Goal: Navigation & Orientation: Find specific page/section

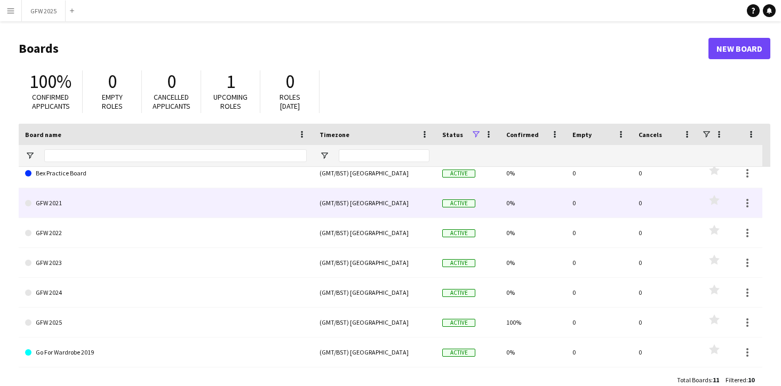
scroll to position [70, 0]
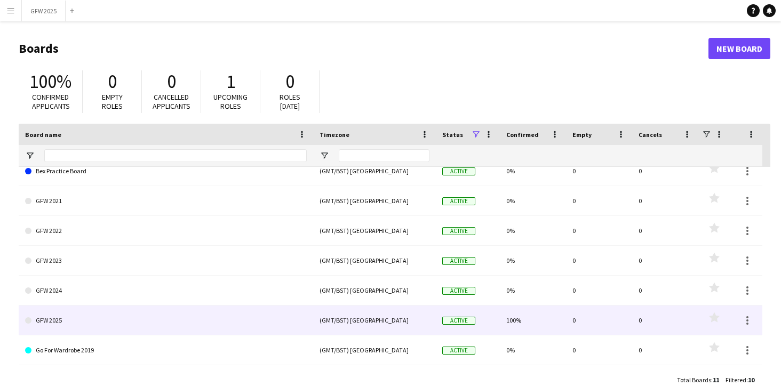
click at [201, 309] on link "GFW 2025" at bounding box center [166, 321] width 282 height 30
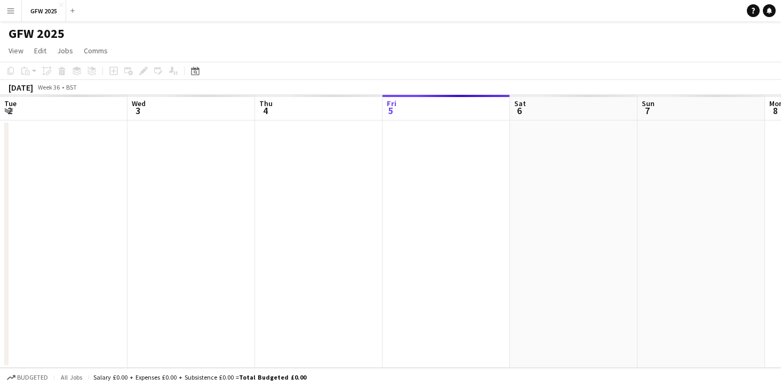
scroll to position [0, 255]
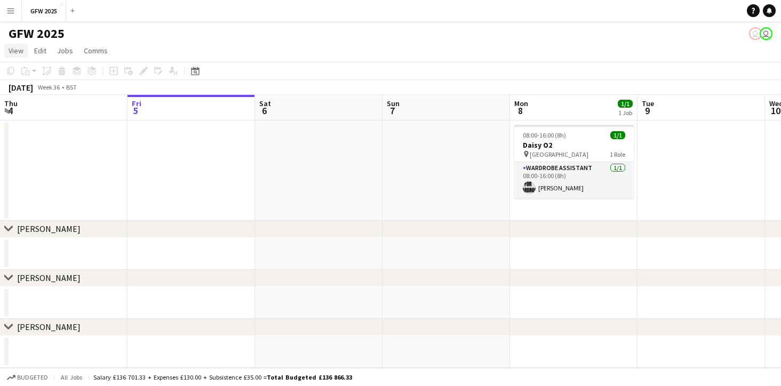
click at [17, 49] on span "View" at bounding box center [16, 51] width 15 height 10
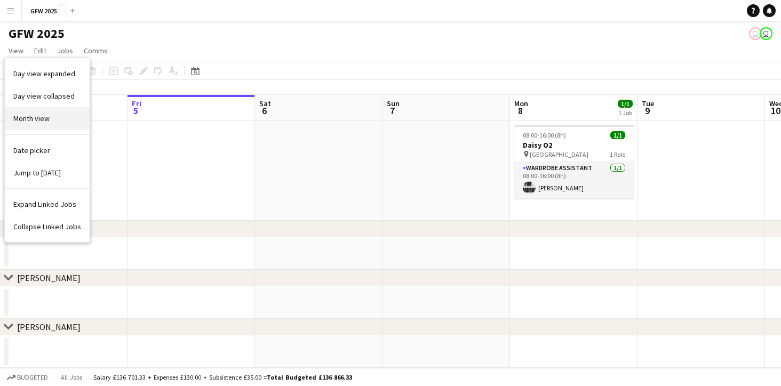
click at [44, 117] on span "Month view" at bounding box center [31, 119] width 36 height 10
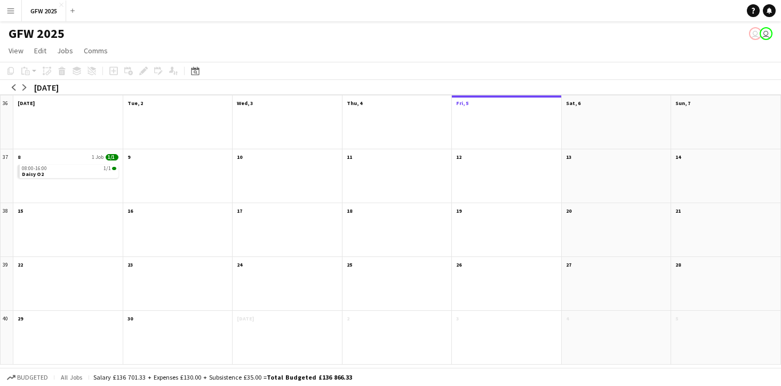
scroll to position [0, 0]
click at [13, 85] on app-icon "arrow-left" at bounding box center [14, 87] width 6 height 6
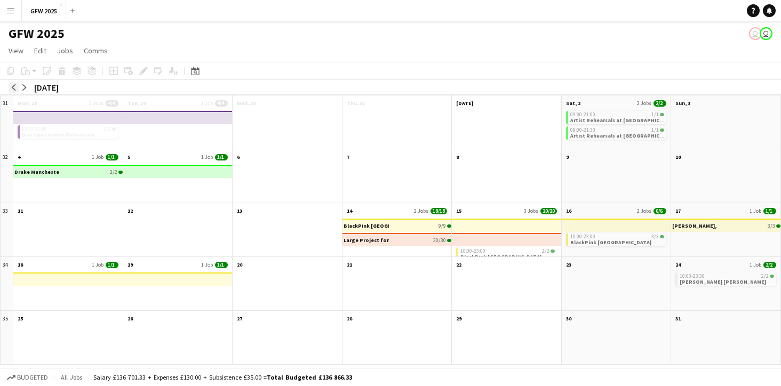
click at [13, 85] on app-icon "arrow-left" at bounding box center [14, 87] width 6 height 6
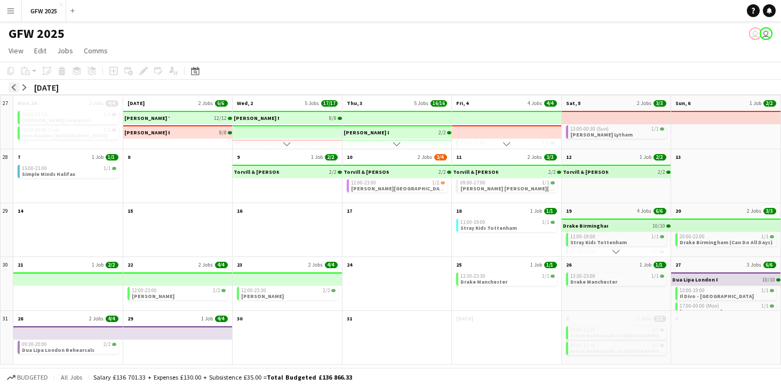
click at [13, 87] on app-icon "arrow-left" at bounding box center [14, 87] width 6 height 6
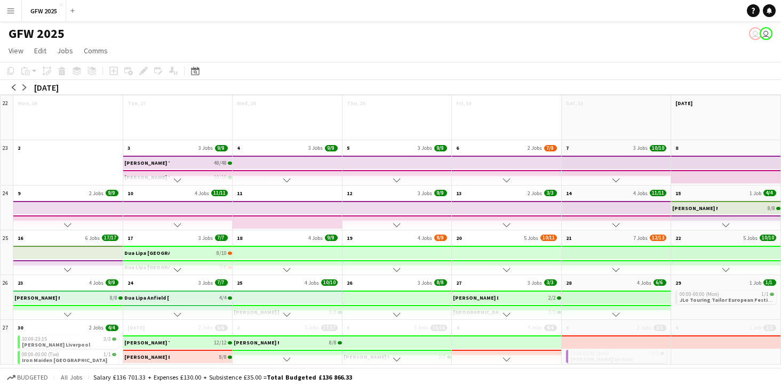
click at [177, 183] on app-icon "Scroll down" at bounding box center [177, 180] width 7 height 7
click at [14, 85] on app-icon "arrow-left" at bounding box center [14, 87] width 6 height 6
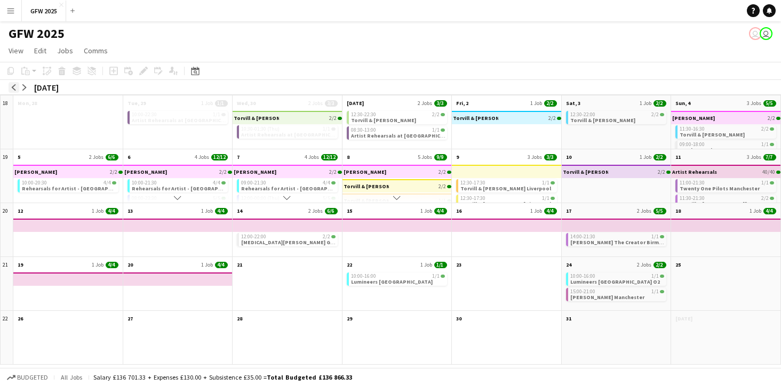
click at [14, 85] on app-icon "arrow-left" at bounding box center [14, 87] width 6 height 6
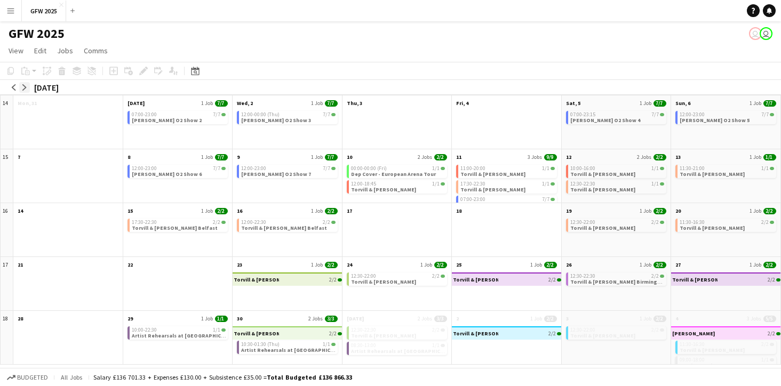
click at [23, 87] on app-icon "arrow-right" at bounding box center [24, 87] width 6 height 6
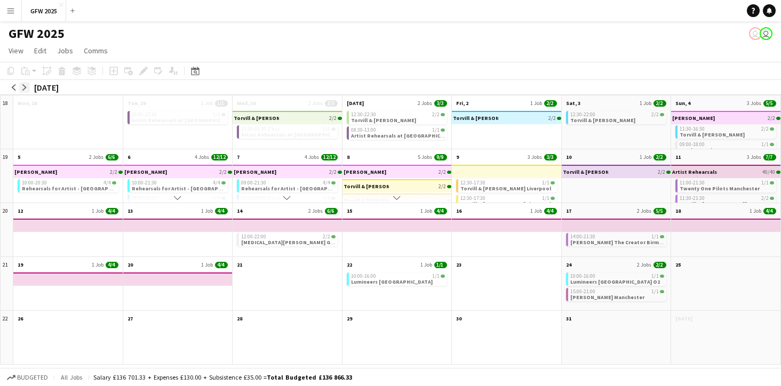
click at [23, 87] on app-icon "arrow-right" at bounding box center [24, 87] width 6 height 6
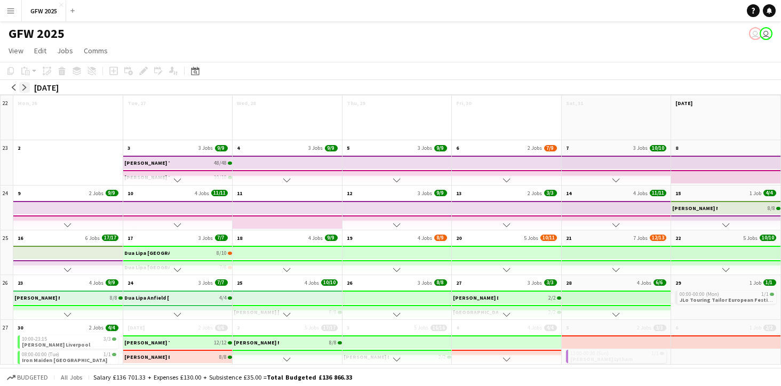
click at [23, 87] on app-icon "arrow-right" at bounding box center [24, 87] width 6 height 6
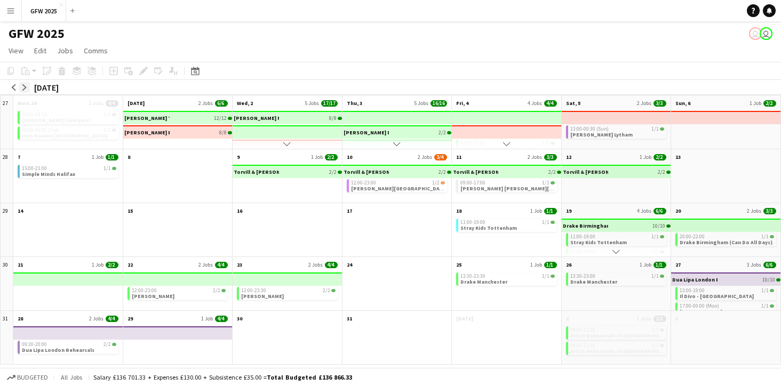
click at [23, 87] on app-icon "arrow-right" at bounding box center [24, 87] width 6 height 6
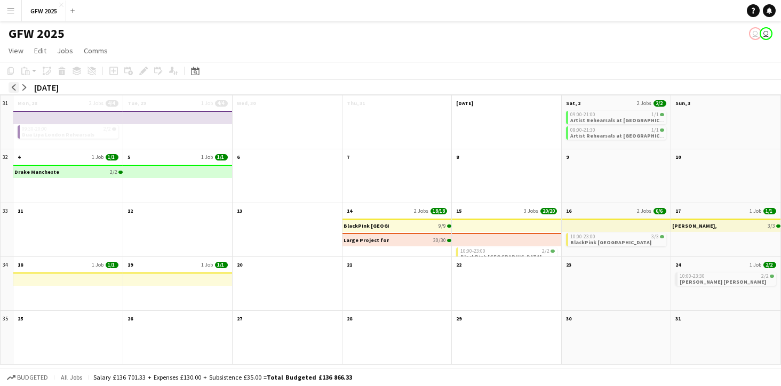
click at [17, 88] on button "arrow-left" at bounding box center [14, 87] width 11 height 11
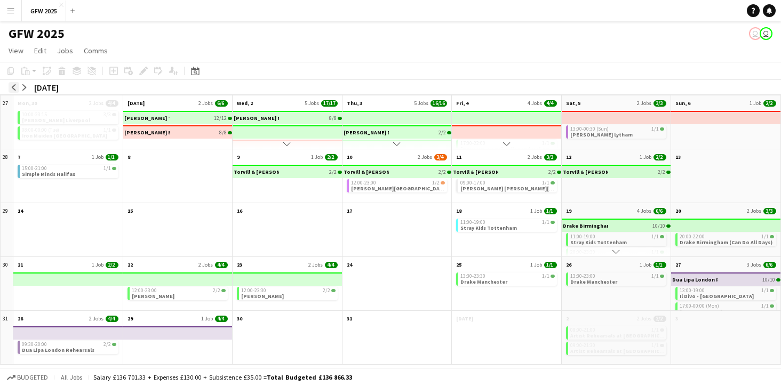
click at [17, 88] on button "arrow-left" at bounding box center [14, 87] width 11 height 11
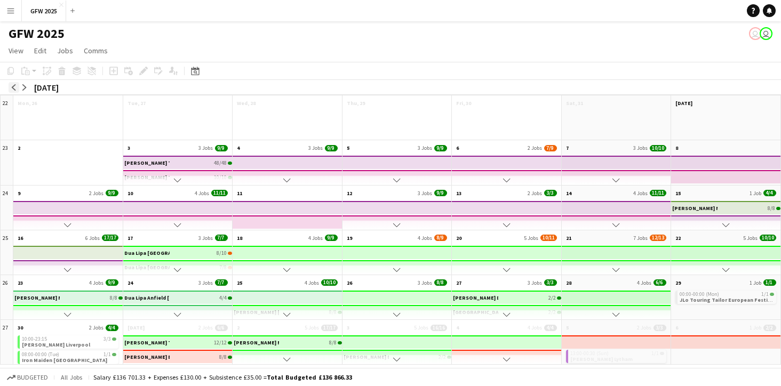
click at [17, 88] on button "arrow-left" at bounding box center [14, 87] width 11 height 11
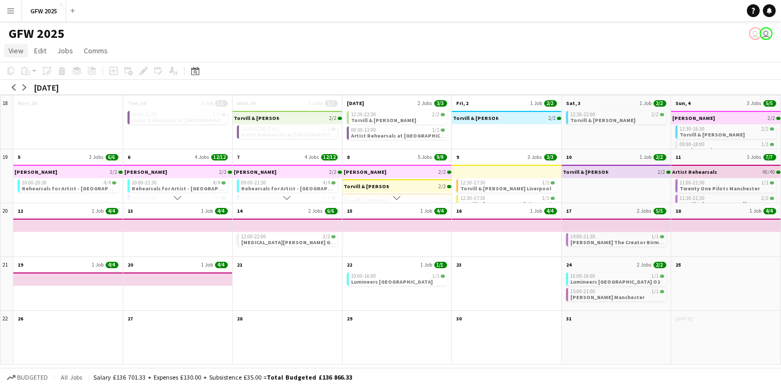
click at [22, 49] on span "View" at bounding box center [16, 51] width 15 height 10
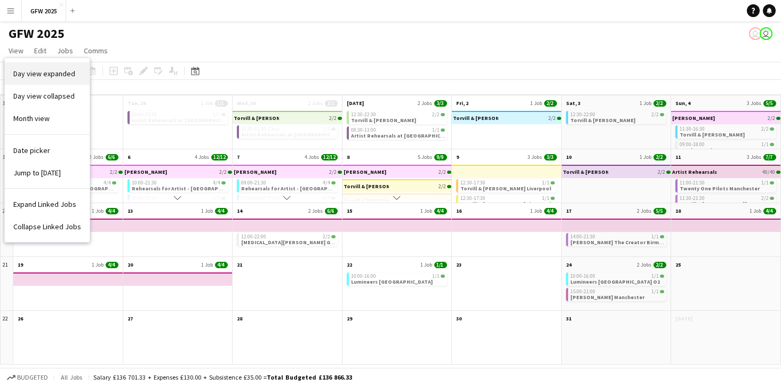
click at [53, 78] on link "Day view expanded" at bounding box center [47, 73] width 85 height 22
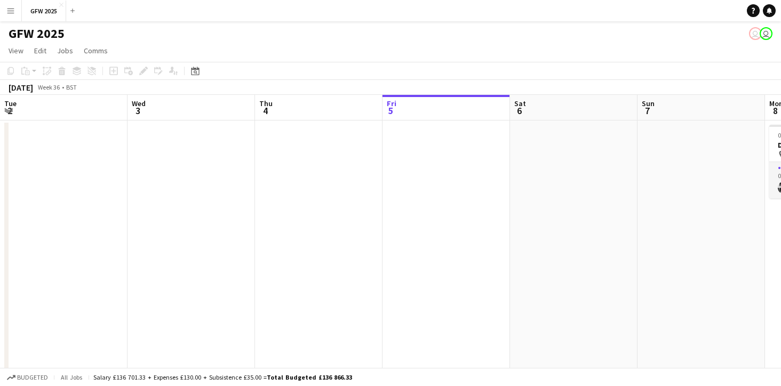
scroll to position [0, 255]
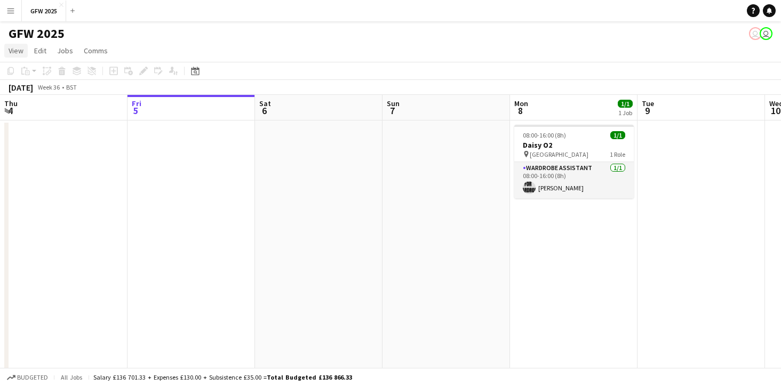
click at [18, 50] on span "View" at bounding box center [16, 51] width 15 height 10
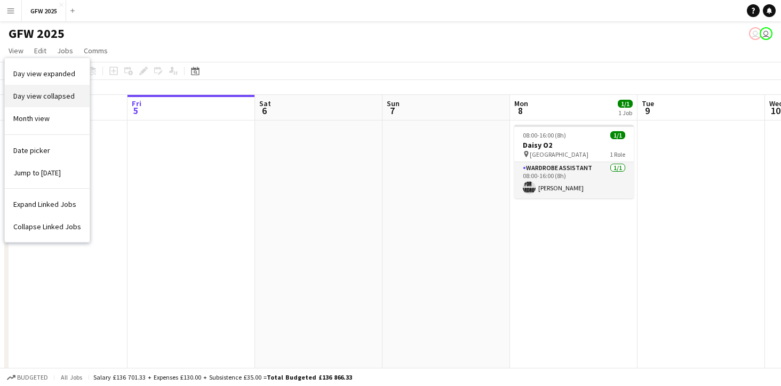
click at [37, 95] on span "Day view collapsed" at bounding box center [43, 96] width 61 height 10
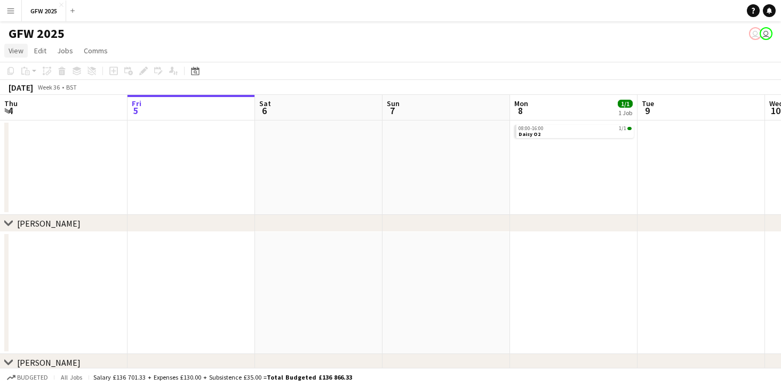
click at [14, 51] on span "View" at bounding box center [16, 51] width 15 height 10
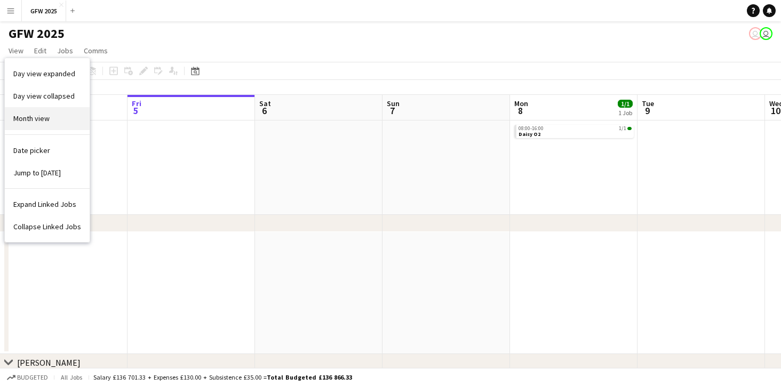
click at [27, 117] on span "Month view" at bounding box center [31, 119] width 36 height 10
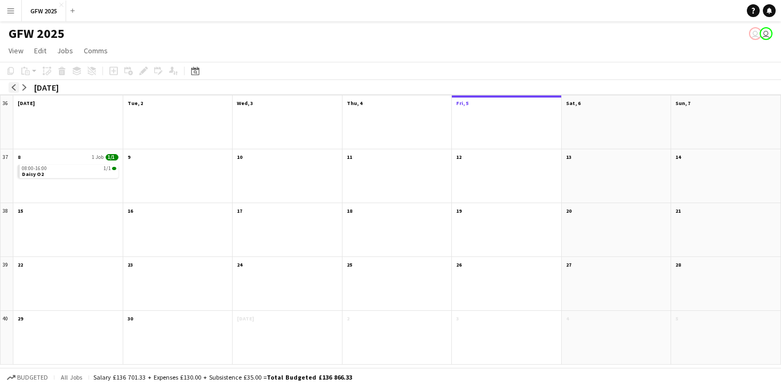
click at [15, 85] on app-icon "arrow-left" at bounding box center [14, 87] width 6 height 6
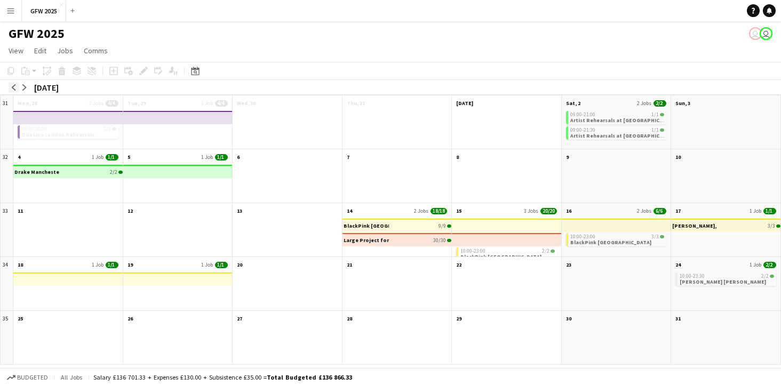
click at [15, 85] on app-icon "arrow-left" at bounding box center [14, 87] width 6 height 6
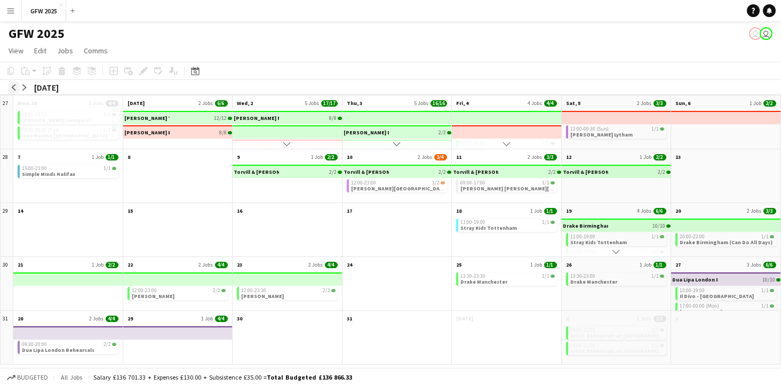
click at [15, 85] on app-icon "arrow-left" at bounding box center [14, 87] width 6 height 6
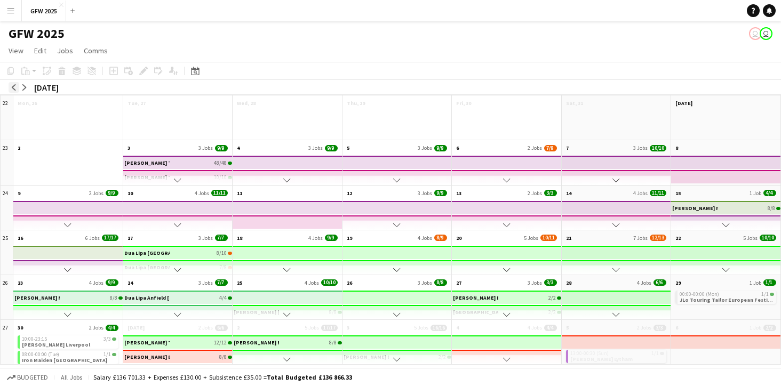
click at [15, 85] on app-icon "arrow-left" at bounding box center [14, 87] width 6 height 6
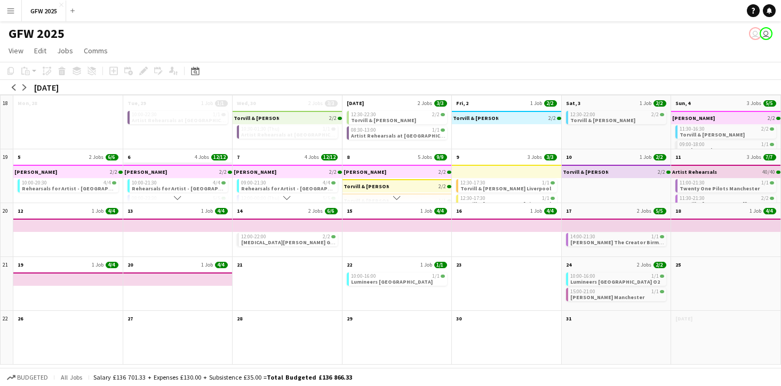
click at [153, 155] on app-month-view-date-header "6 4 Jobs 12/12" at bounding box center [177, 155] width 109 height 13
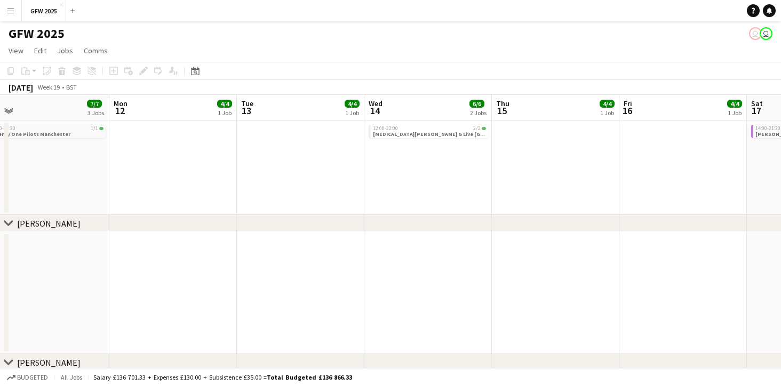
scroll to position [0, 418]
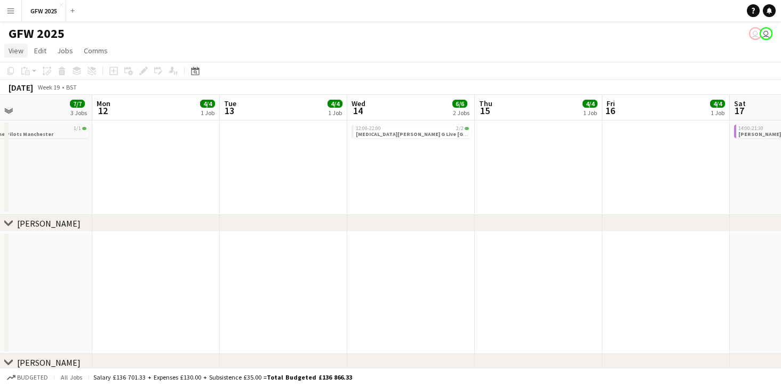
click at [10, 50] on span "View" at bounding box center [16, 51] width 15 height 10
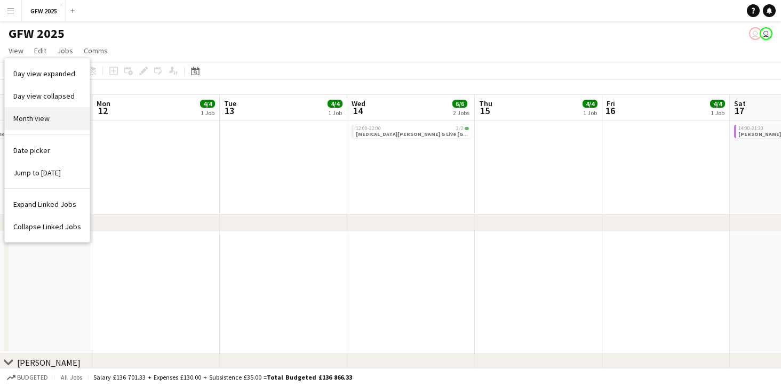
click at [37, 114] on span "Month view" at bounding box center [31, 119] width 36 height 10
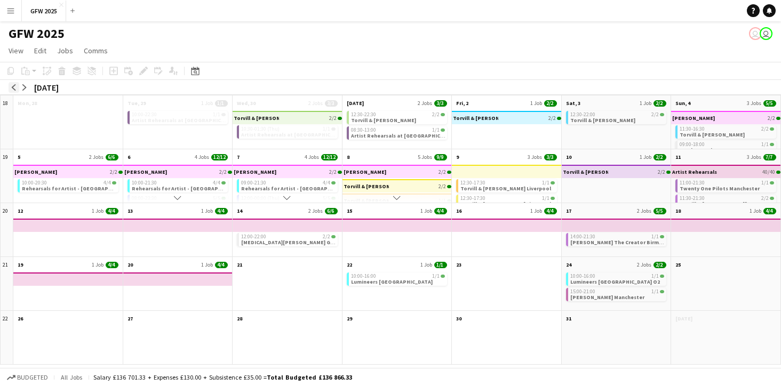
click at [13, 86] on app-icon "arrow-left" at bounding box center [14, 87] width 6 height 6
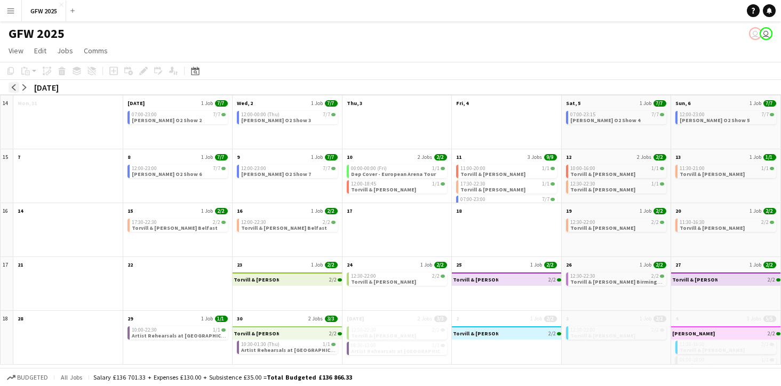
click at [13, 86] on app-icon "arrow-left" at bounding box center [14, 87] width 6 height 6
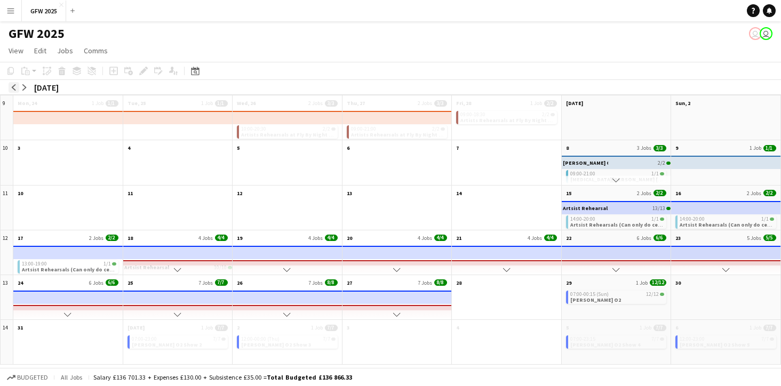
click at [13, 86] on app-icon "arrow-left" at bounding box center [14, 87] width 6 height 6
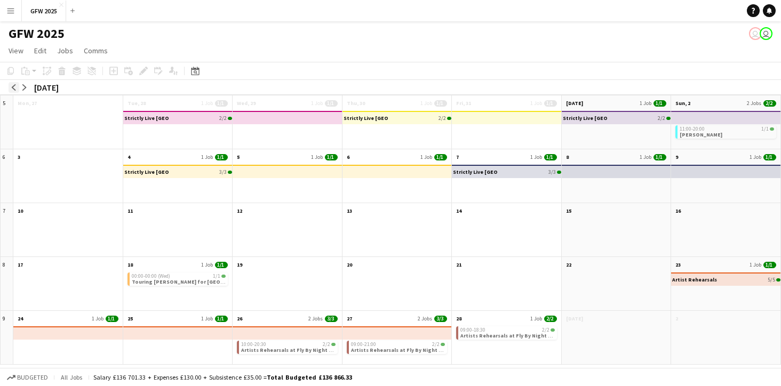
click at [13, 86] on app-icon "arrow-left" at bounding box center [14, 87] width 6 height 6
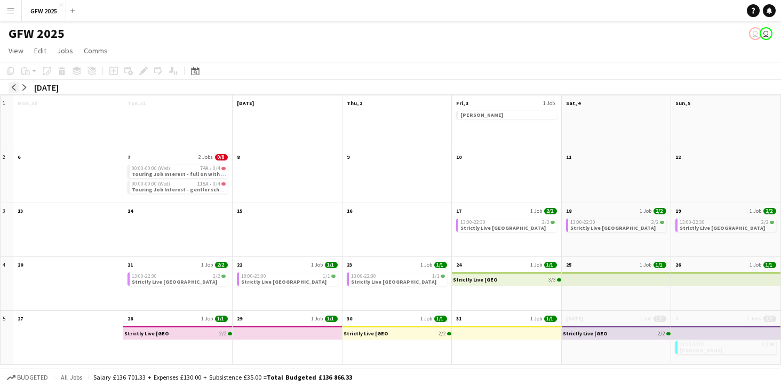
click at [13, 86] on app-icon "arrow-left" at bounding box center [14, 87] width 6 height 6
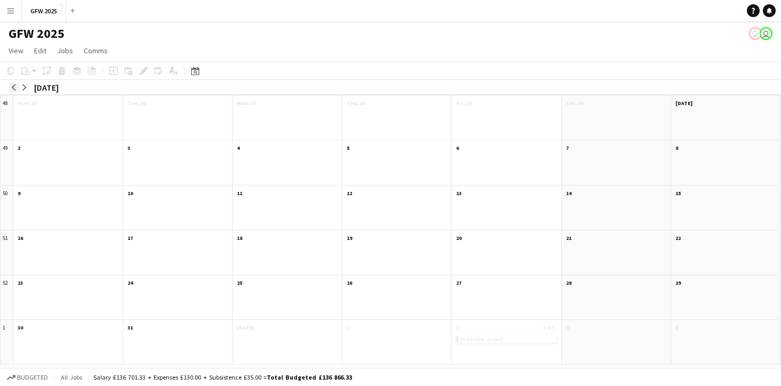
click at [13, 86] on app-icon "arrow-left" at bounding box center [14, 87] width 6 height 6
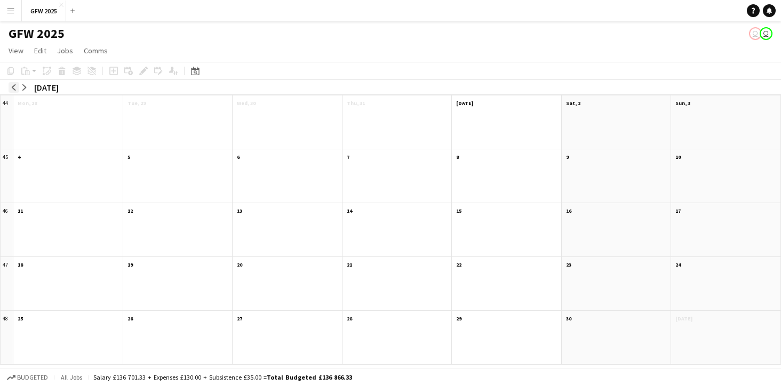
click at [13, 86] on app-icon "arrow-left" at bounding box center [14, 87] width 6 height 6
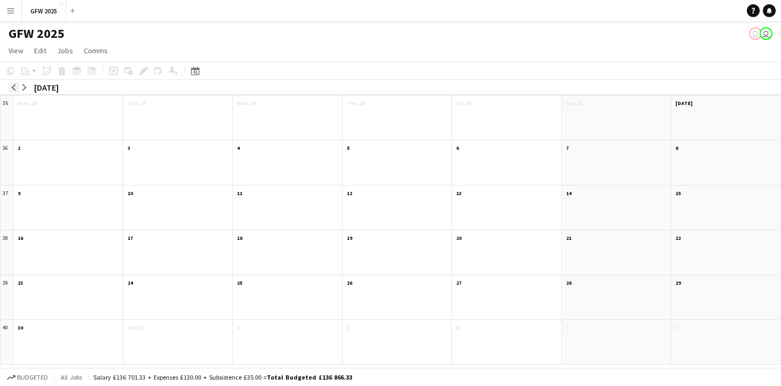
click at [13, 86] on app-icon "arrow-left" at bounding box center [14, 87] width 6 height 6
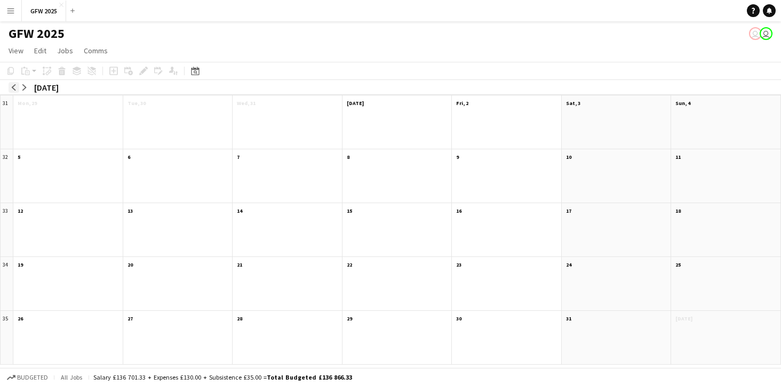
click at [13, 86] on app-icon "arrow-left" at bounding box center [14, 87] width 6 height 6
click at [22, 84] on app-icon "arrow-right" at bounding box center [24, 87] width 6 height 6
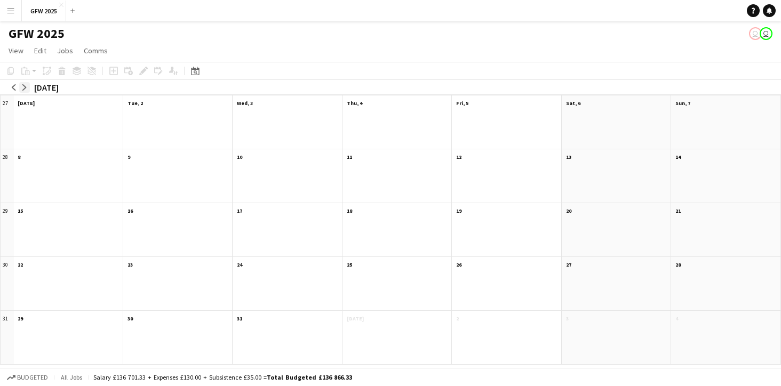
click at [22, 84] on app-icon "arrow-right" at bounding box center [24, 87] width 6 height 6
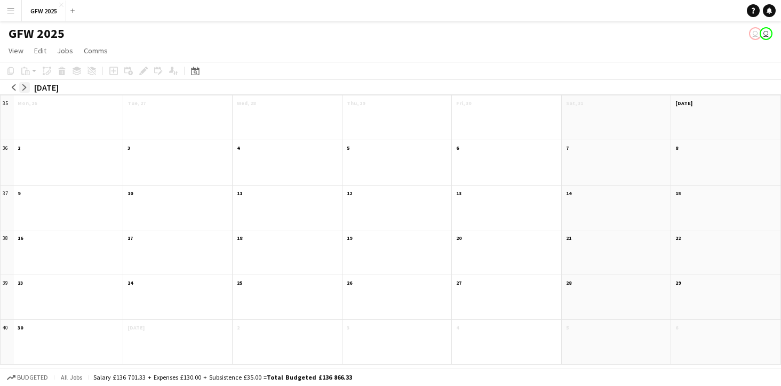
click at [22, 84] on app-icon "arrow-right" at bounding box center [24, 87] width 6 height 6
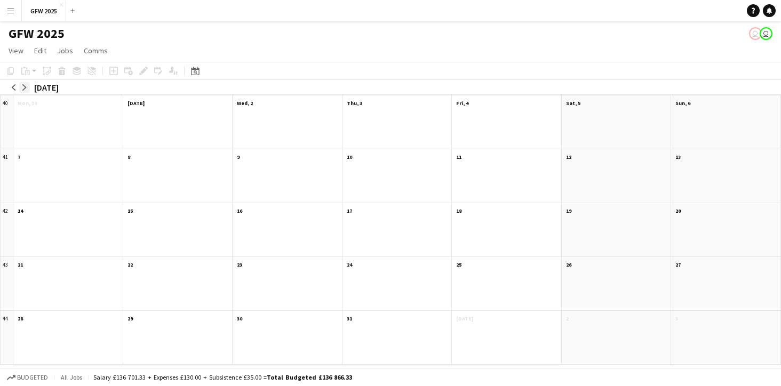
click at [22, 84] on app-icon "arrow-right" at bounding box center [24, 87] width 6 height 6
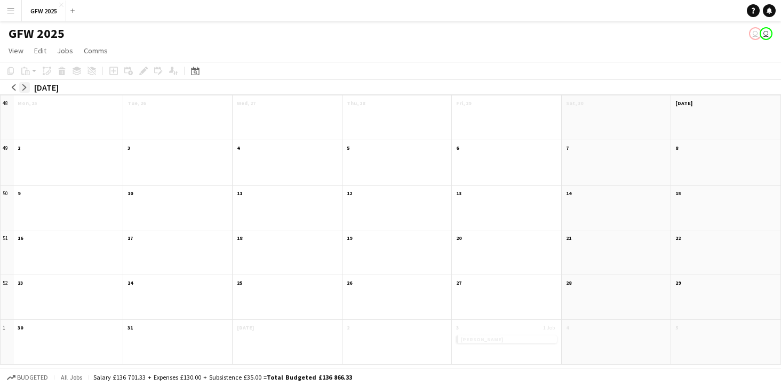
click at [22, 84] on app-icon "arrow-right" at bounding box center [24, 87] width 6 height 6
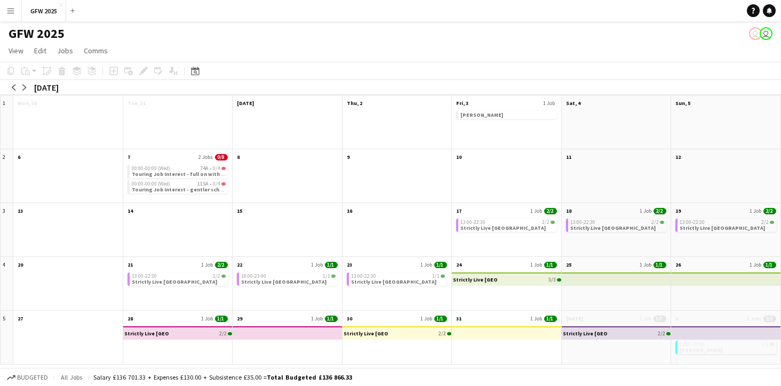
click at [11, 5] on button "Menu" at bounding box center [10, 10] width 21 height 21
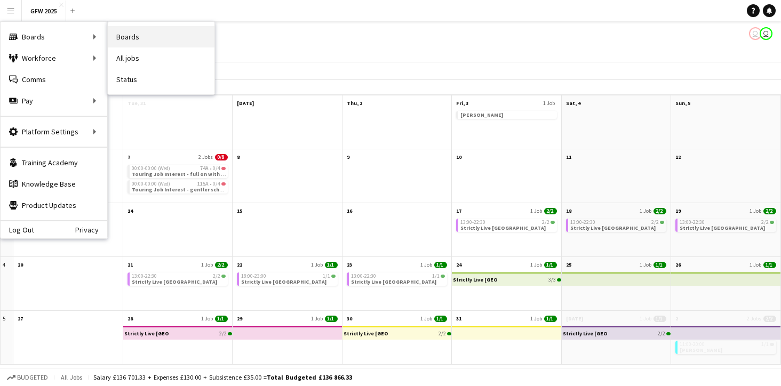
click at [120, 35] on link "Boards" at bounding box center [161, 36] width 107 height 21
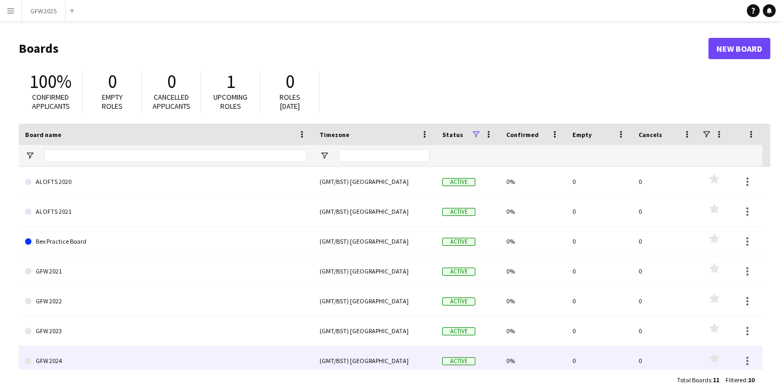
scroll to position [6, 0]
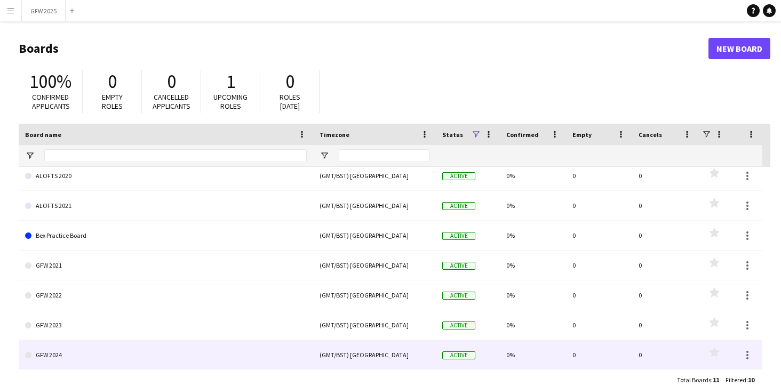
click at [91, 361] on link "GFW 2024" at bounding box center [166, 355] width 282 height 30
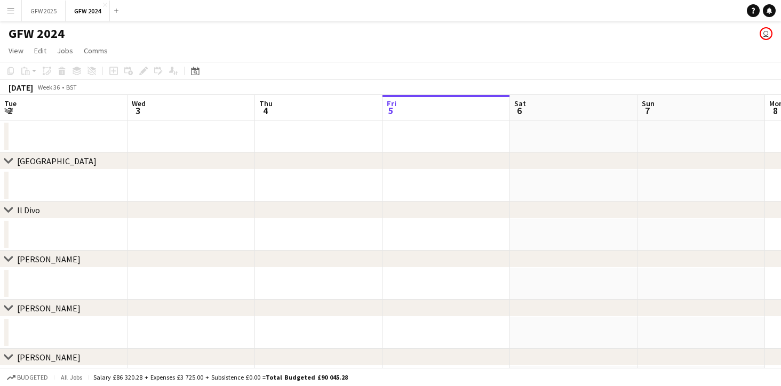
scroll to position [0, 255]
click at [19, 52] on span "View" at bounding box center [16, 51] width 15 height 10
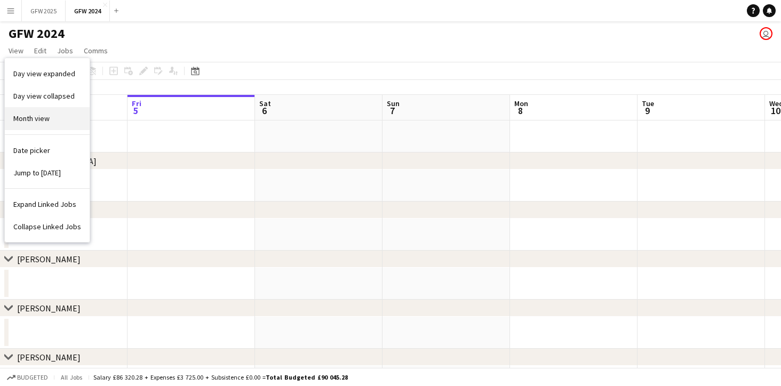
click at [39, 118] on span "Month view" at bounding box center [31, 119] width 36 height 10
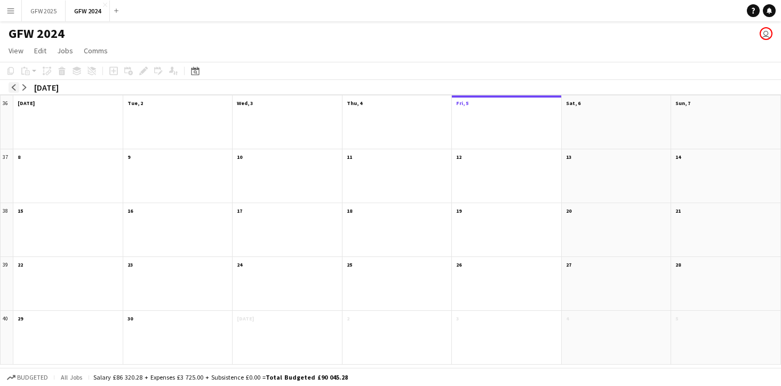
click at [13, 84] on app-icon "arrow-left" at bounding box center [14, 87] width 6 height 6
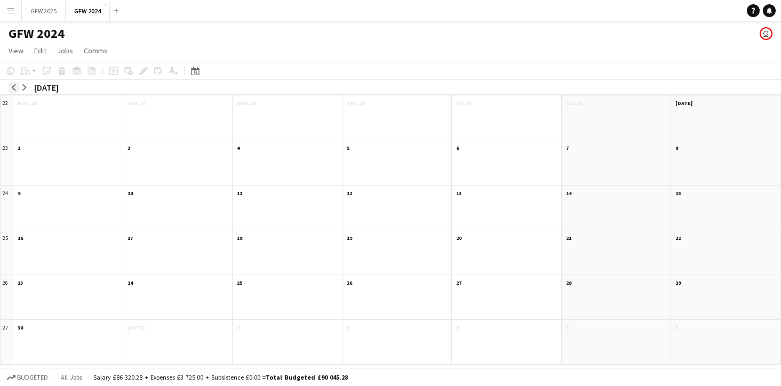
click at [13, 84] on app-icon "arrow-left" at bounding box center [14, 87] width 6 height 6
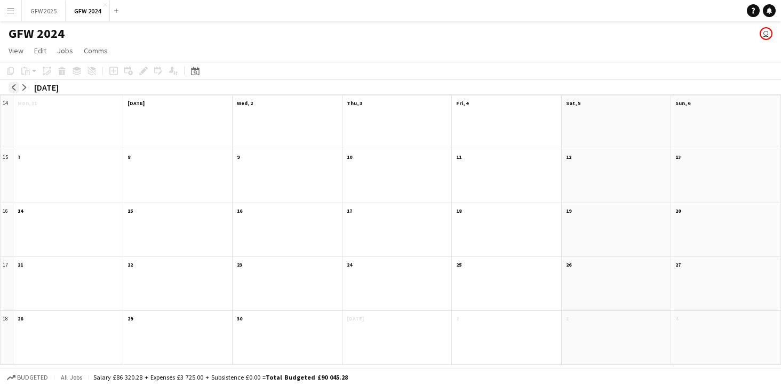
click at [13, 84] on app-icon "arrow-left" at bounding box center [14, 87] width 6 height 6
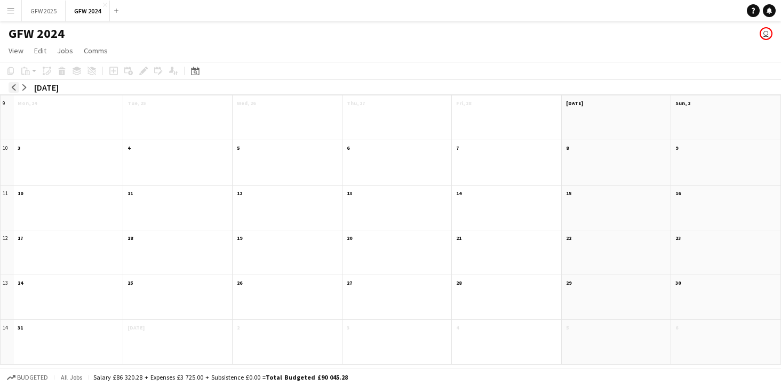
click at [13, 84] on app-icon "arrow-left" at bounding box center [14, 87] width 6 height 6
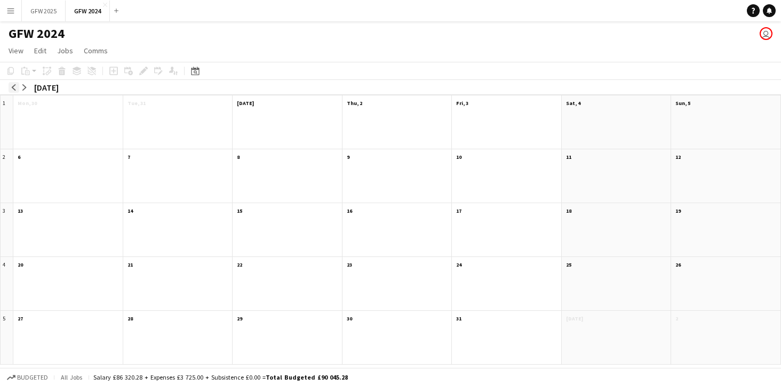
click at [13, 84] on app-icon "arrow-left" at bounding box center [14, 87] width 6 height 6
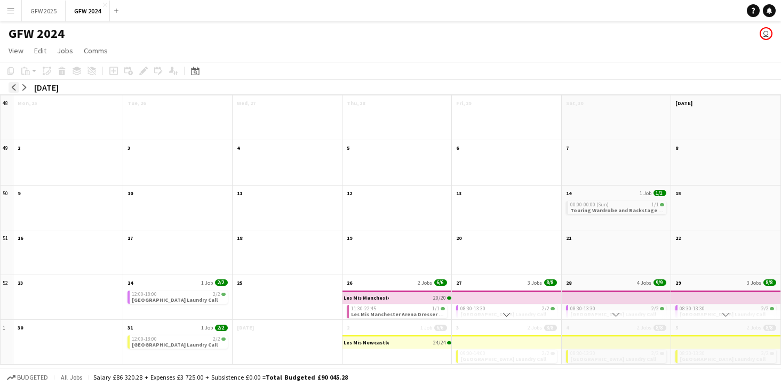
click at [13, 84] on app-icon "arrow-left" at bounding box center [14, 87] width 6 height 6
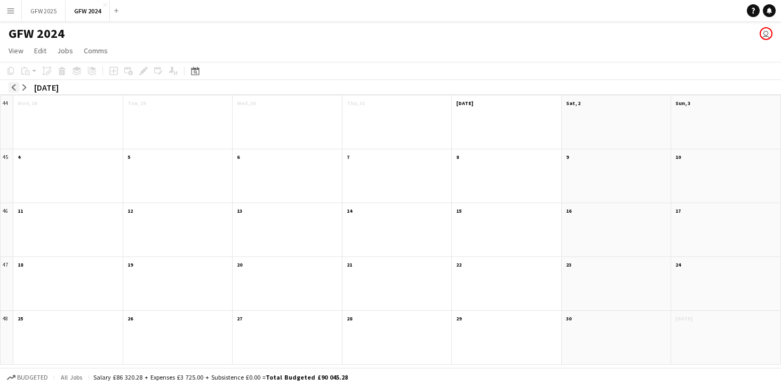
click at [13, 84] on app-icon "arrow-left" at bounding box center [14, 87] width 6 height 6
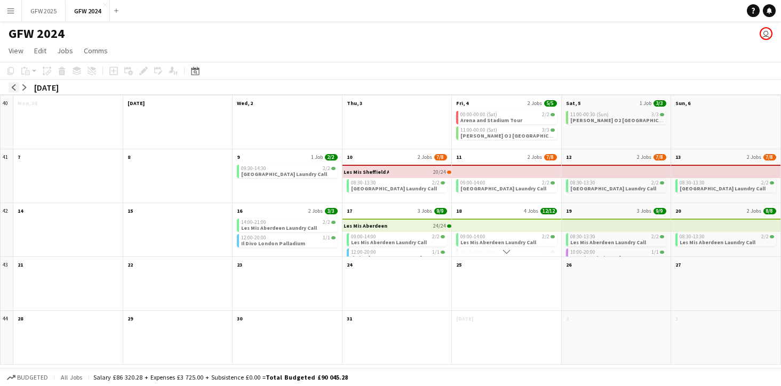
click at [13, 84] on app-icon "arrow-left" at bounding box center [14, 87] width 6 height 6
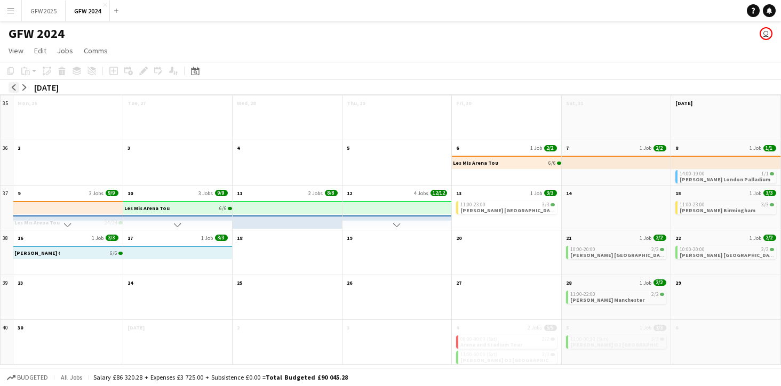
click at [13, 84] on app-icon "arrow-left" at bounding box center [14, 87] width 6 height 6
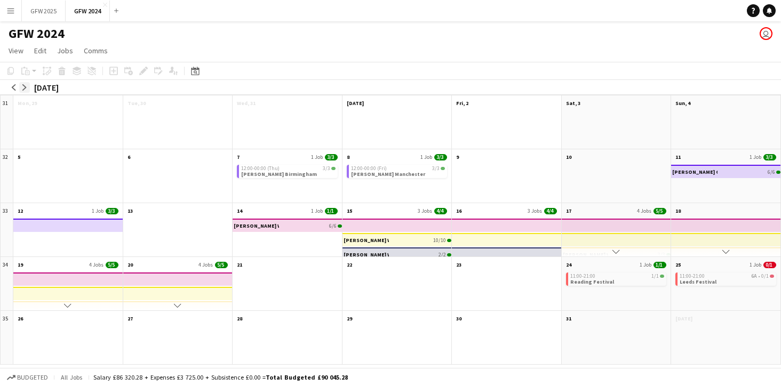
click at [24, 87] on app-icon "arrow-right" at bounding box center [24, 87] width 6 height 6
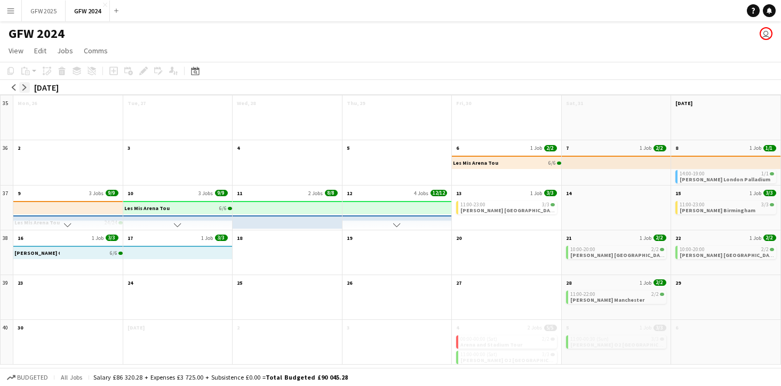
click at [24, 87] on app-icon "arrow-right" at bounding box center [24, 87] width 6 height 6
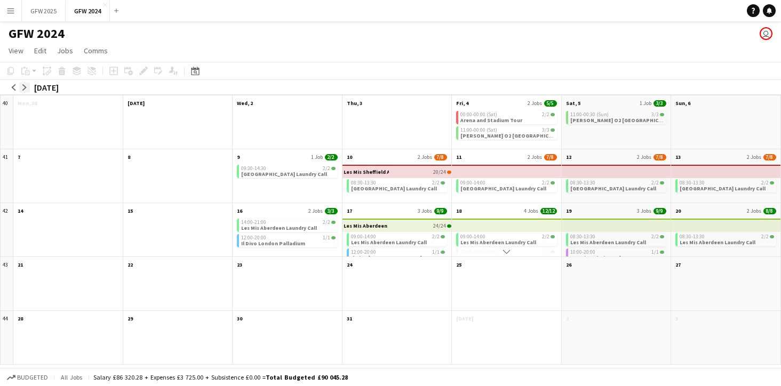
click at [24, 87] on app-icon "arrow-right" at bounding box center [24, 87] width 6 height 6
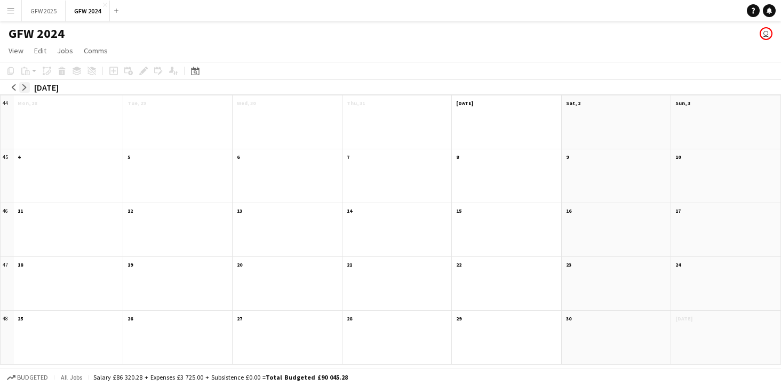
click at [24, 87] on app-icon "arrow-right" at bounding box center [24, 87] width 6 height 6
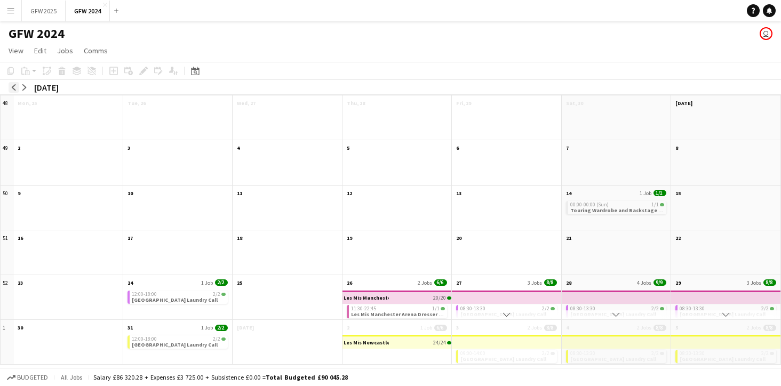
click at [12, 87] on app-icon "arrow-left" at bounding box center [14, 87] width 6 height 6
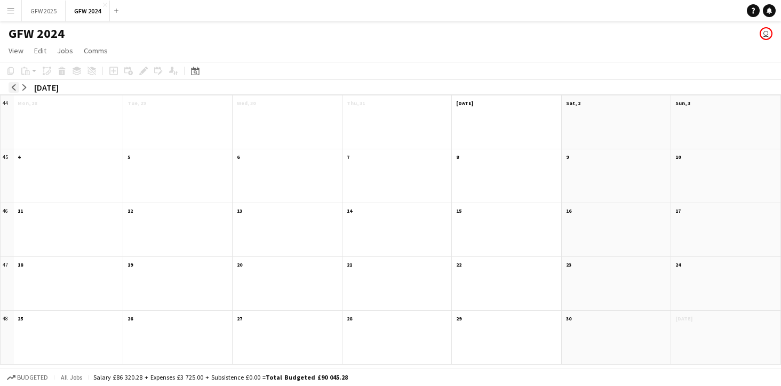
click at [12, 87] on app-icon "arrow-left" at bounding box center [14, 87] width 6 height 6
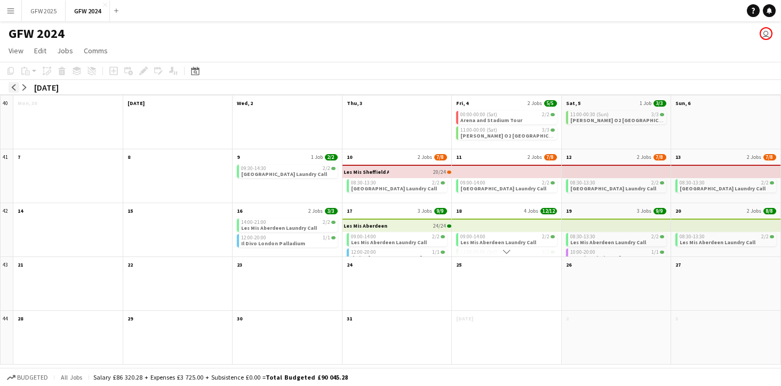
click at [12, 87] on app-icon "arrow-left" at bounding box center [14, 87] width 6 height 6
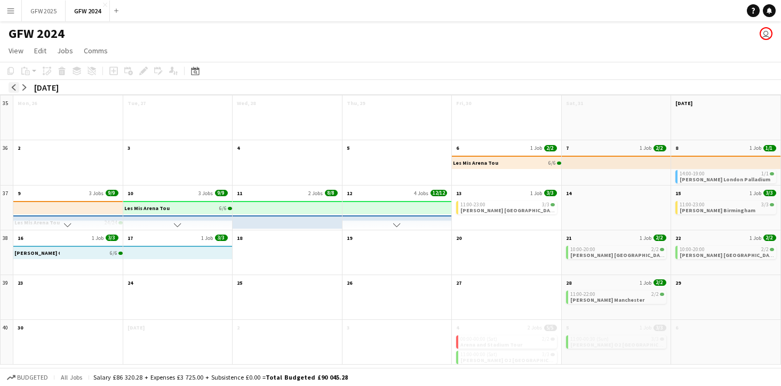
click at [12, 87] on app-icon "arrow-left" at bounding box center [14, 87] width 6 height 6
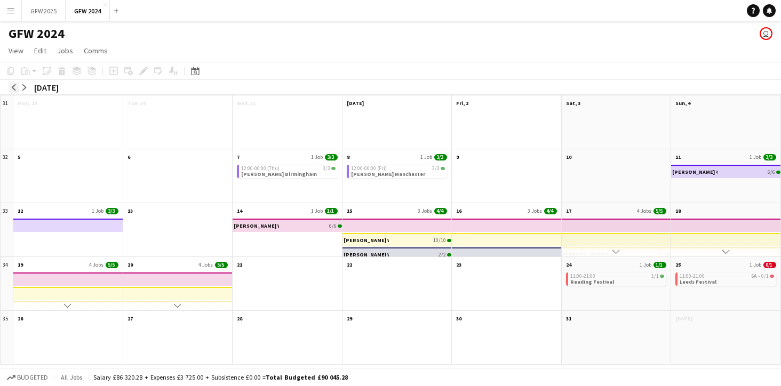
click at [12, 87] on app-icon "arrow-left" at bounding box center [14, 87] width 6 height 6
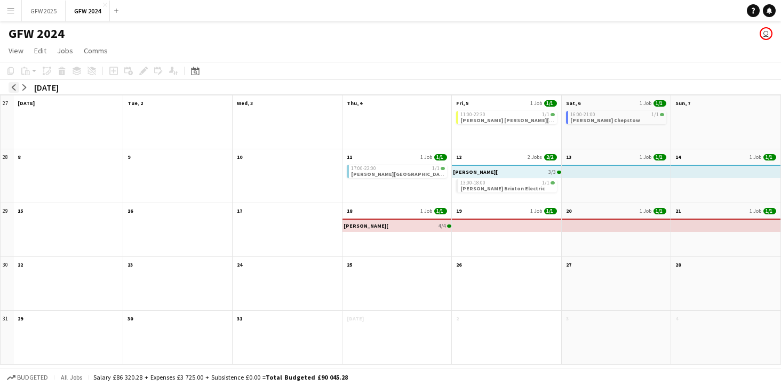
click at [12, 87] on app-icon "arrow-left" at bounding box center [14, 87] width 6 height 6
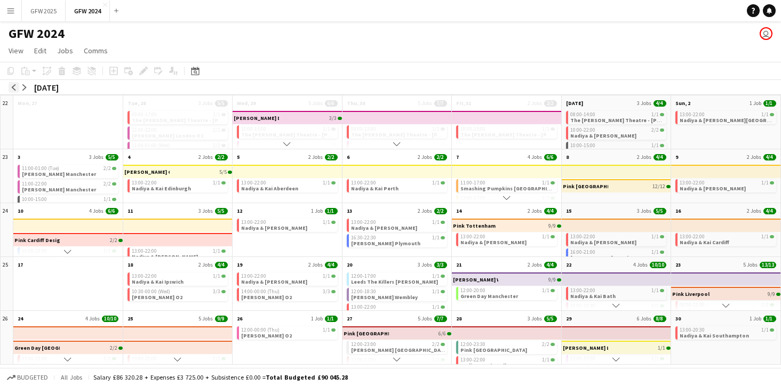
click at [12, 87] on app-icon "arrow-left" at bounding box center [14, 87] width 6 height 6
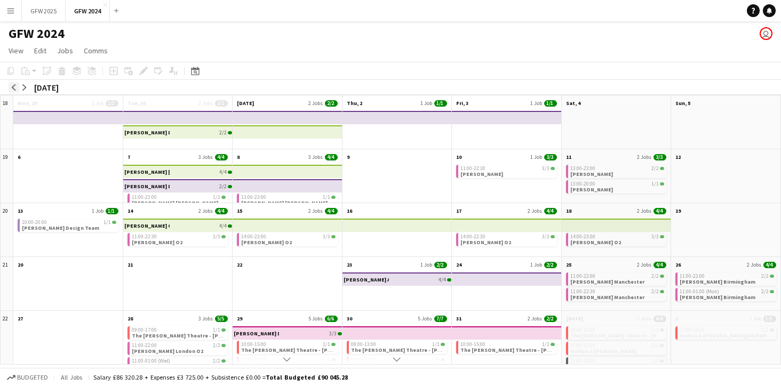
click at [12, 87] on app-icon "arrow-left" at bounding box center [14, 87] width 6 height 6
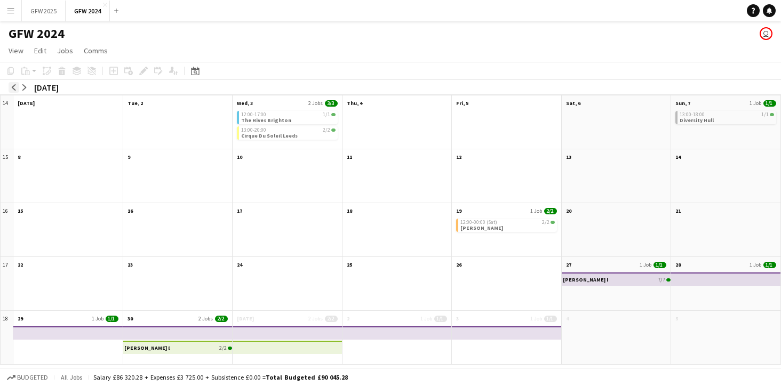
click at [12, 87] on app-icon "arrow-left" at bounding box center [14, 87] width 6 height 6
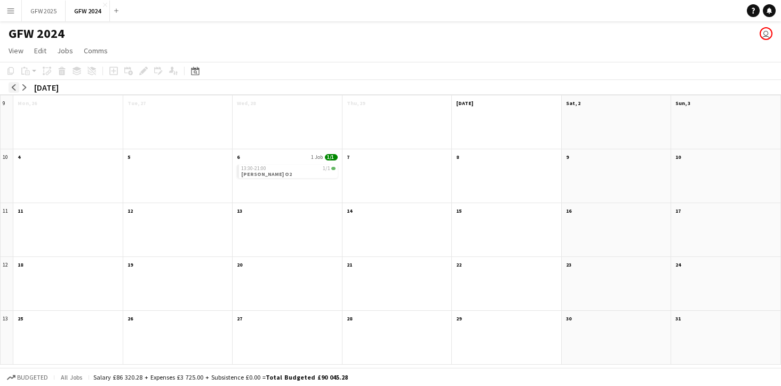
click at [15, 86] on app-icon "arrow-left" at bounding box center [14, 87] width 6 height 6
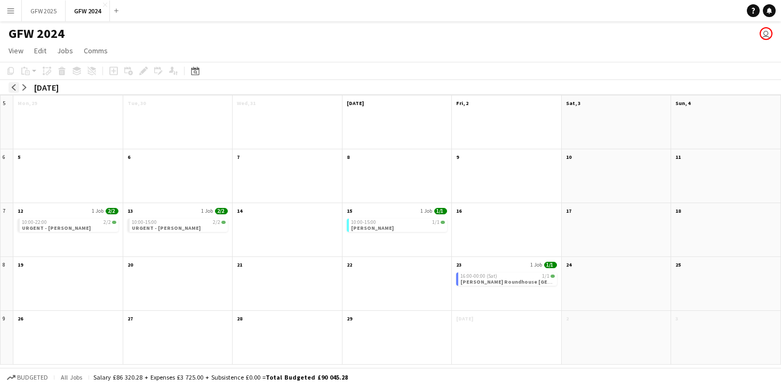
click at [15, 86] on app-icon "arrow-left" at bounding box center [14, 87] width 6 height 6
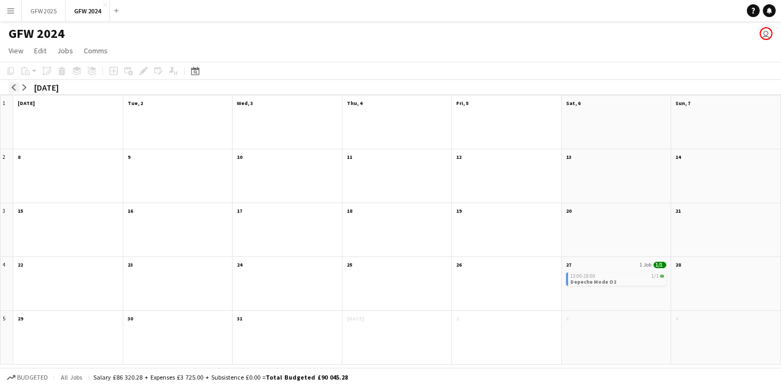
click at [15, 86] on app-icon "arrow-left" at bounding box center [14, 87] width 6 height 6
click at [25, 86] on app-icon "arrow-right" at bounding box center [24, 87] width 6 height 6
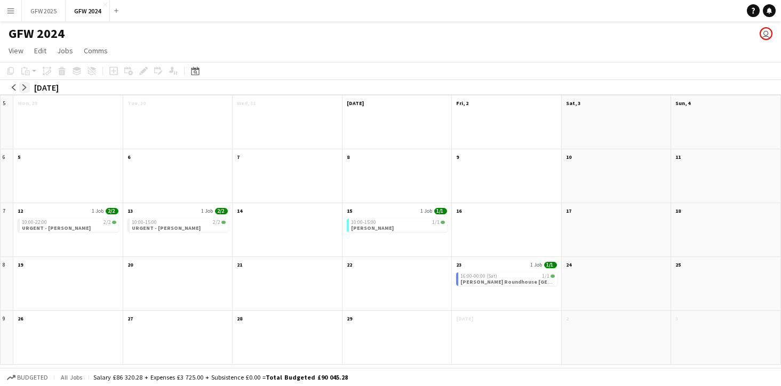
click at [25, 86] on app-icon "arrow-right" at bounding box center [24, 87] width 6 height 6
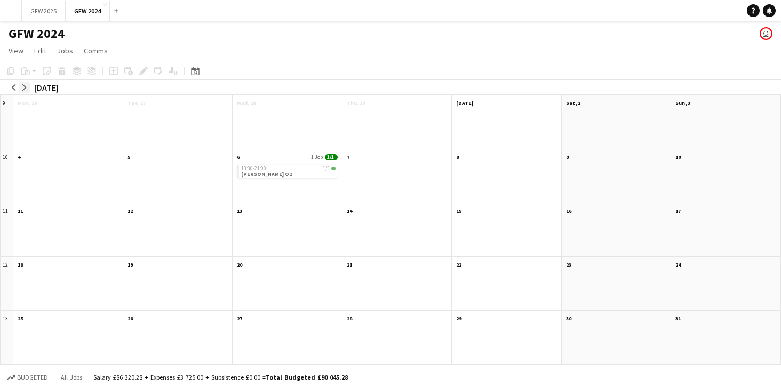
click at [25, 86] on app-icon "arrow-right" at bounding box center [24, 87] width 6 height 6
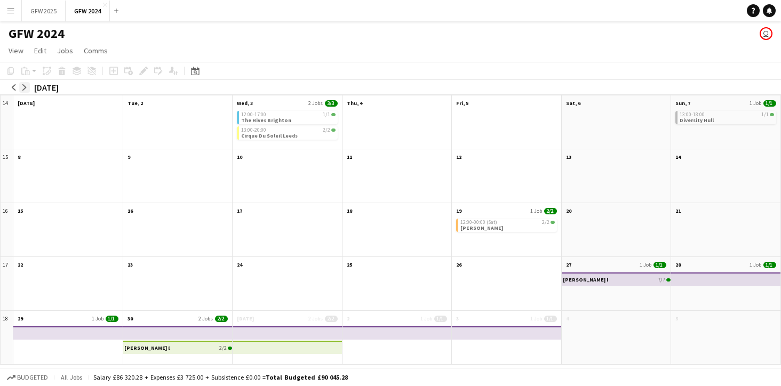
click at [25, 86] on app-icon "arrow-right" at bounding box center [24, 87] width 6 height 6
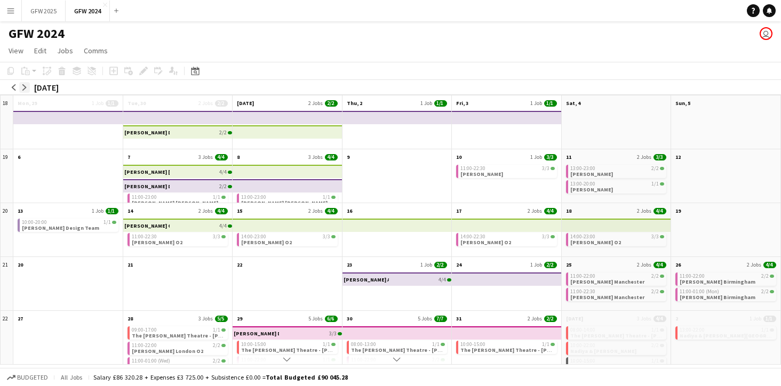
click at [25, 86] on app-icon "arrow-right" at bounding box center [24, 87] width 6 height 6
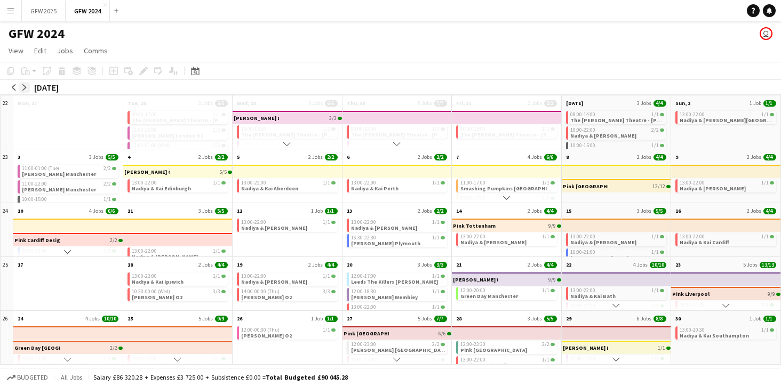
click at [25, 86] on app-icon "arrow-right" at bounding box center [24, 87] width 6 height 6
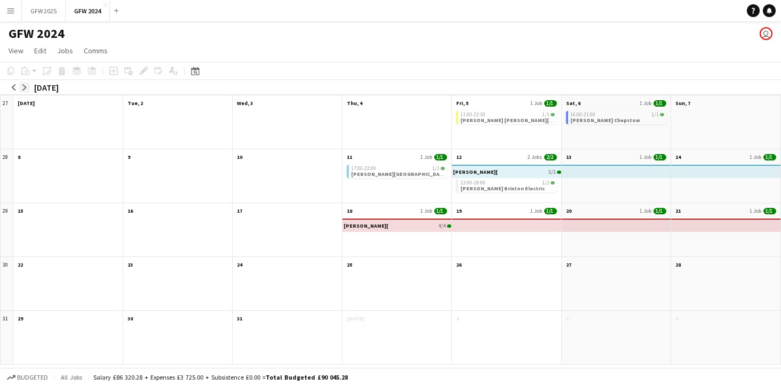
click at [25, 86] on app-icon "arrow-right" at bounding box center [24, 87] width 6 height 6
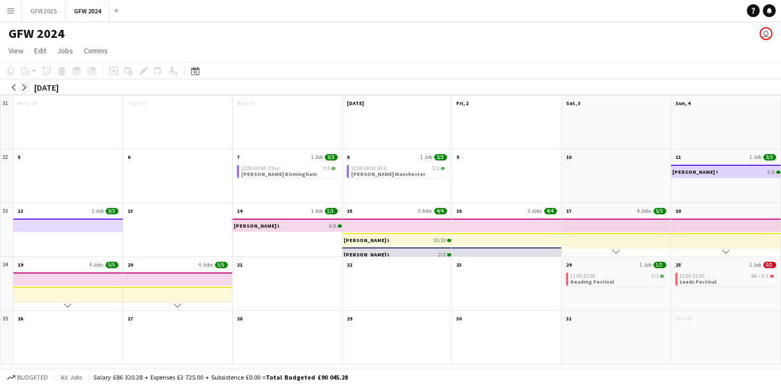
click at [25, 86] on app-icon "arrow-right" at bounding box center [24, 87] width 6 height 6
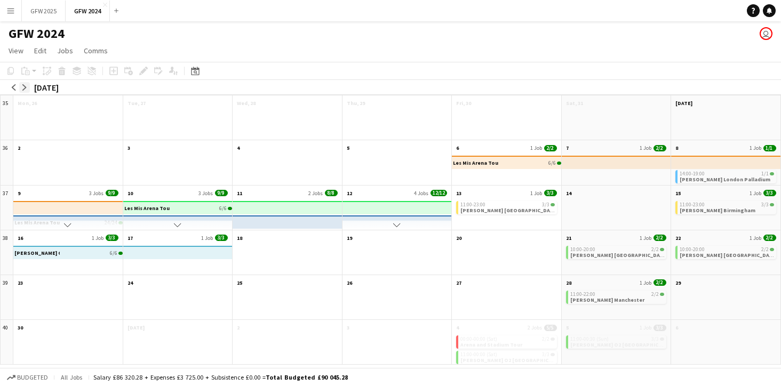
click at [25, 86] on app-icon "arrow-right" at bounding box center [24, 87] width 6 height 6
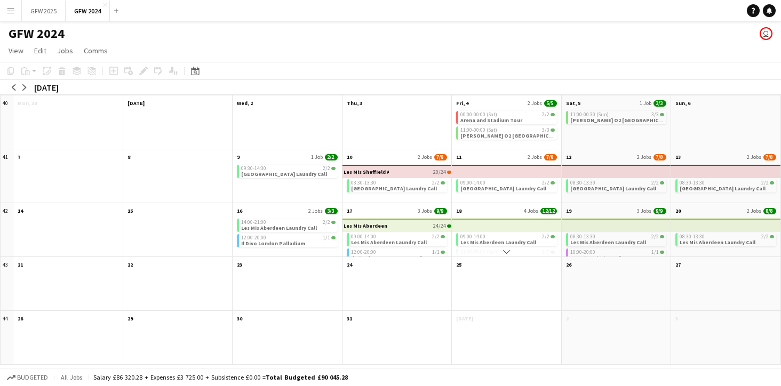
click at [14, 13] on app-icon "Menu" at bounding box center [10, 10] width 9 height 9
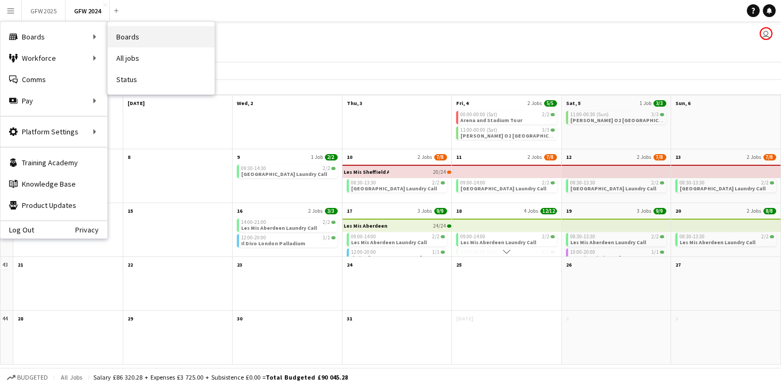
click at [120, 32] on link "Boards" at bounding box center [161, 36] width 107 height 21
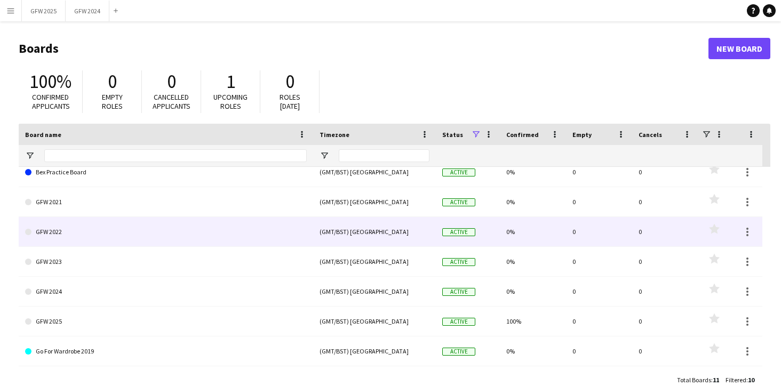
scroll to position [70, 0]
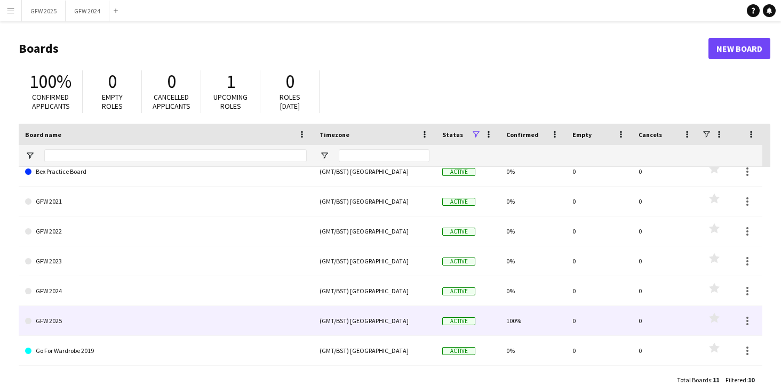
click at [71, 310] on link "GFW 2025" at bounding box center [166, 321] width 282 height 30
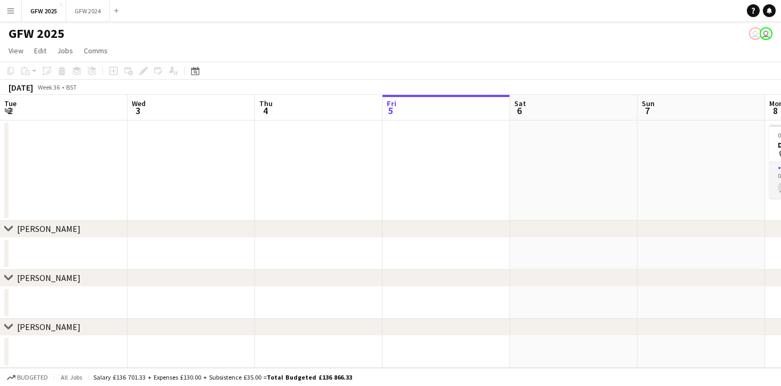
scroll to position [0, 255]
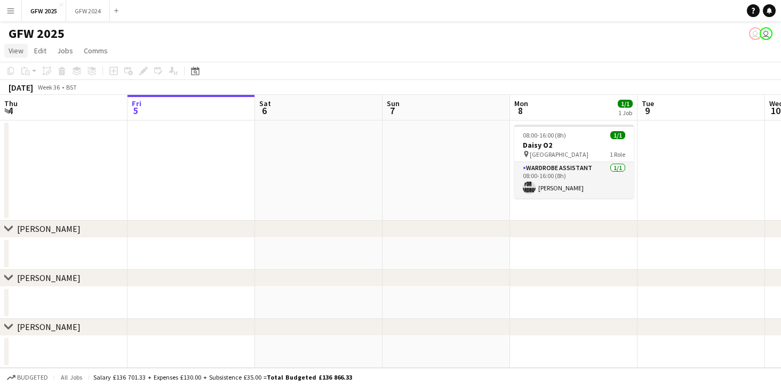
click at [20, 49] on span "View" at bounding box center [16, 51] width 15 height 10
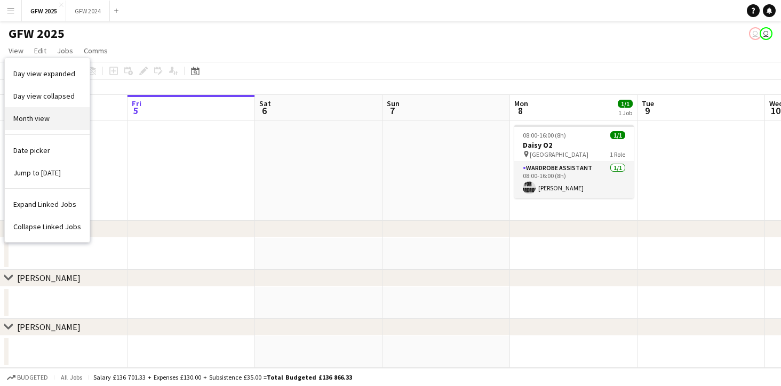
click at [39, 116] on span "Month view" at bounding box center [31, 119] width 36 height 10
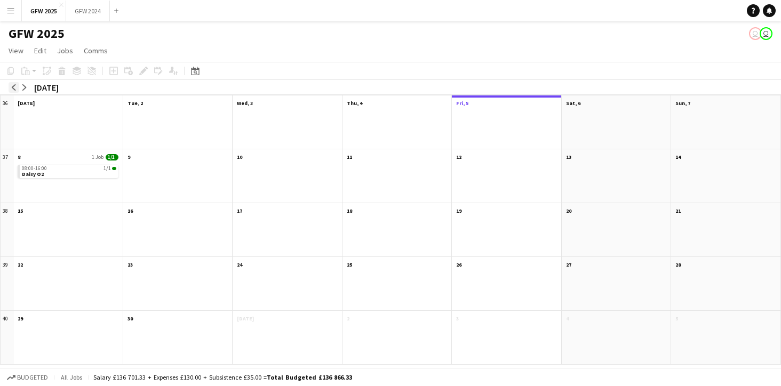
click at [11, 87] on app-icon "arrow-left" at bounding box center [14, 87] width 6 height 6
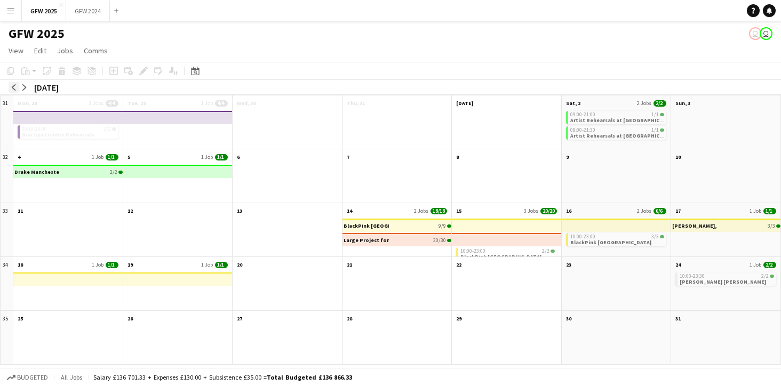
click at [11, 87] on app-icon "arrow-left" at bounding box center [14, 87] width 6 height 6
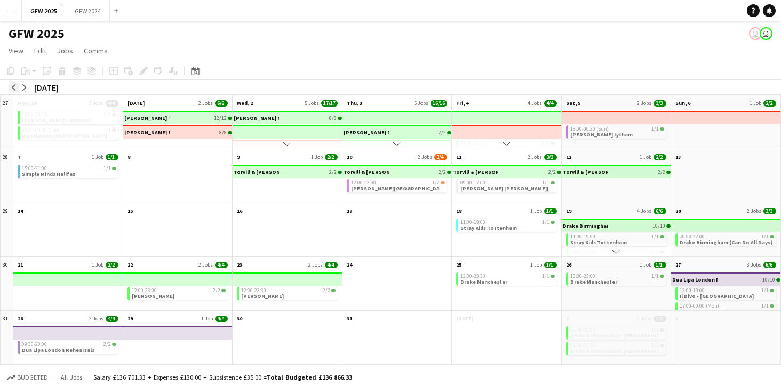
click at [11, 87] on app-icon "arrow-left" at bounding box center [14, 87] width 6 height 6
